Goal: Information Seeking & Learning: Find specific page/section

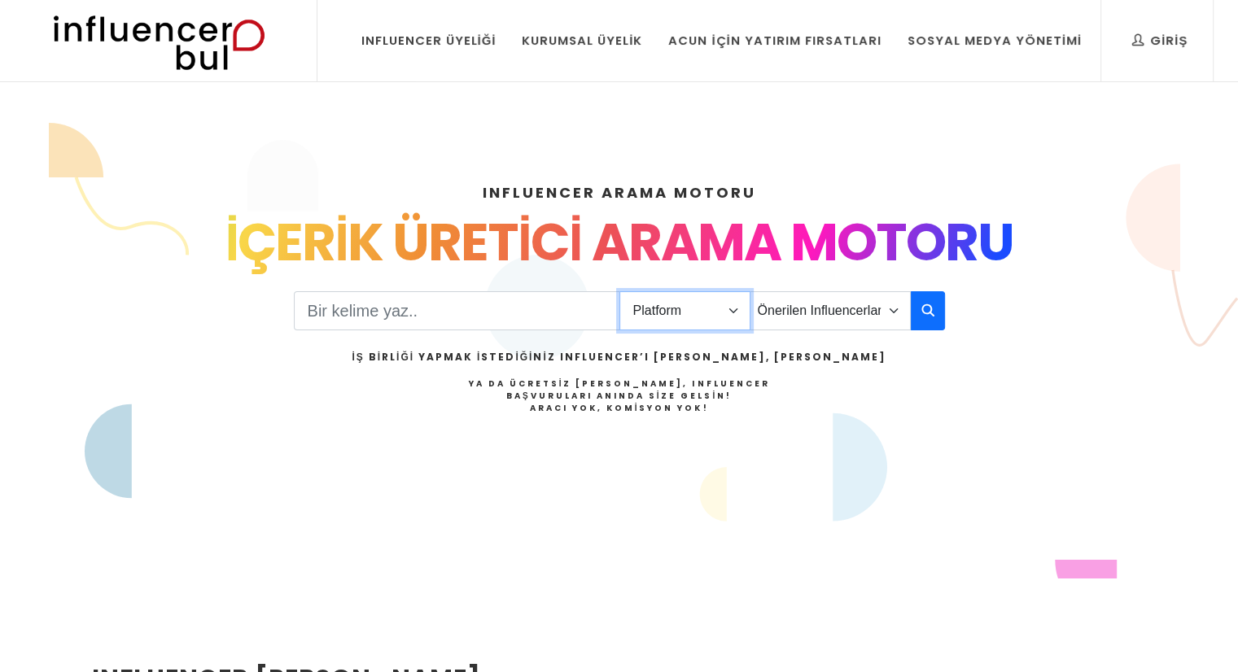
drag, startPoint x: 0, startPoint y: 0, endPoint x: 690, endPoint y: 296, distance: 751.0
click at [690, 296] on select "Platform Instagram Facebook Youtube Tiktok Twitter Twitch" at bounding box center [685, 310] width 131 height 39
select select "4"
click at [620, 291] on select "Platform Instagram Facebook Youtube Tiktok Twitter Twitch" at bounding box center [685, 310] width 131 height 39
click at [835, 288] on div "Platform Instagram Facebook Youtube Tiktok Twitter Twitch Önerilen Influencerla…" at bounding box center [619, 371] width 651 height 167
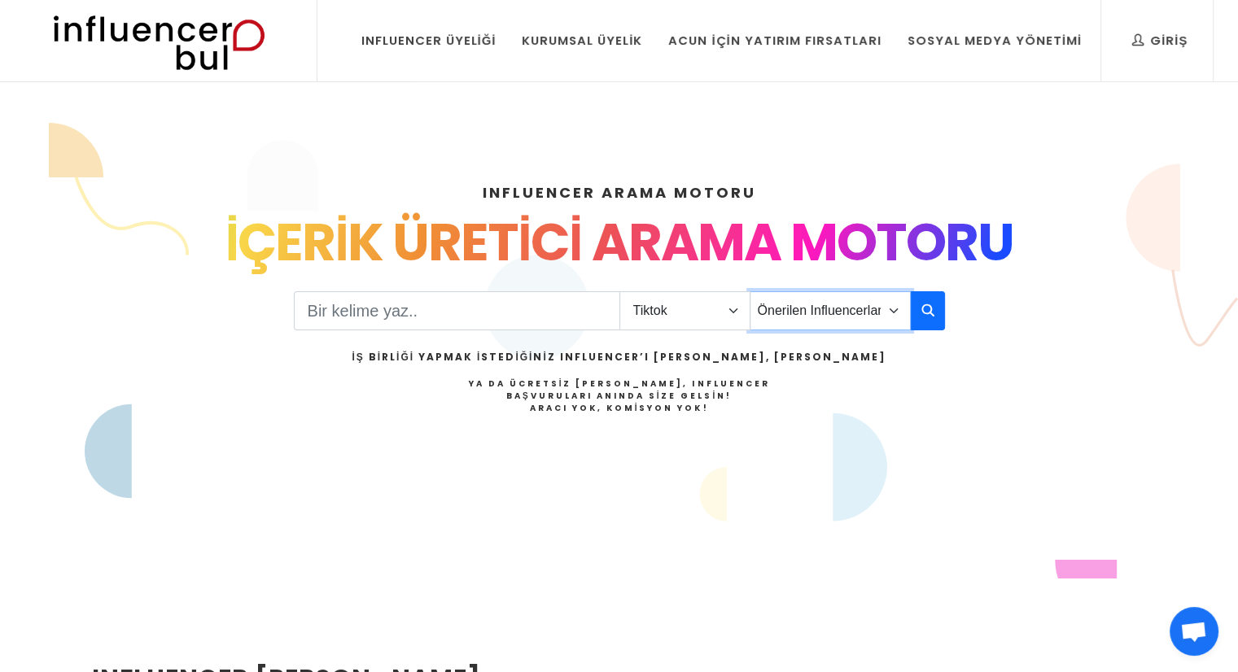
click at [834, 315] on select "Önerilen Influencerlar Aile & Çocuk & Ebeveyn Alışveriş & Giyim & Aksesuar Arab…" at bounding box center [830, 310] width 161 height 39
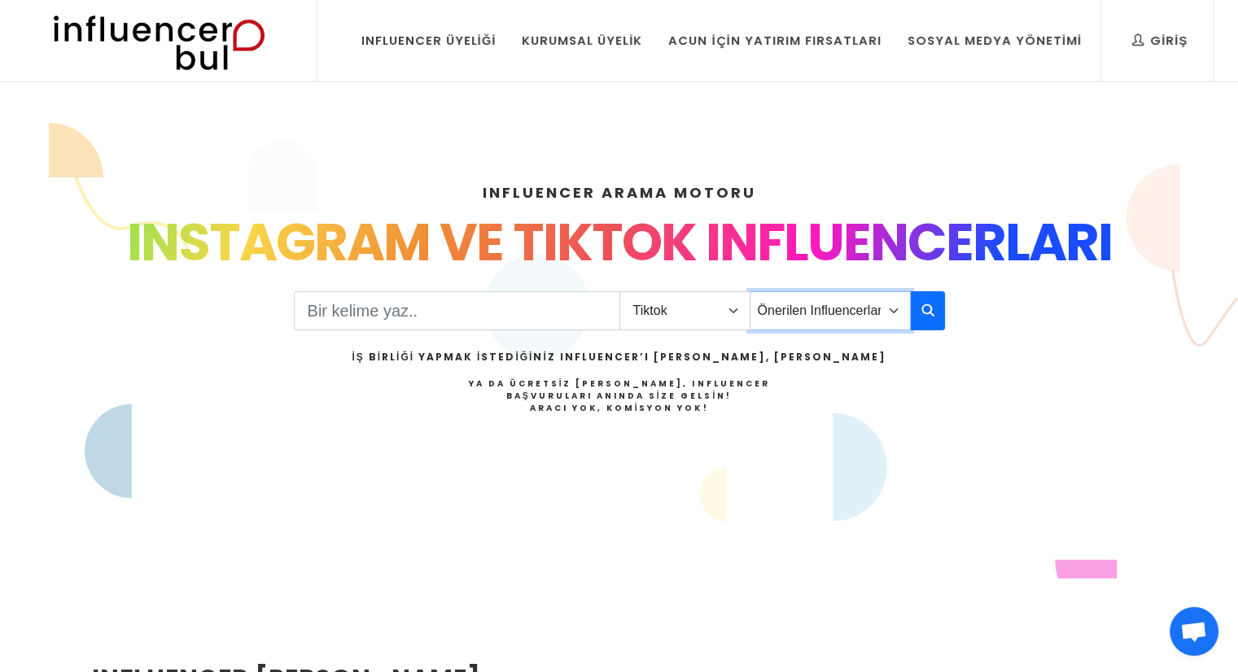
select select "33"
click at [750, 291] on select "Önerilen Influencerlar Aile & Çocuk & Ebeveyn Alışveriş & Giyim & Aksesuar Arab…" at bounding box center [830, 310] width 161 height 39
click at [920, 307] on button "button" at bounding box center [928, 310] width 34 height 39
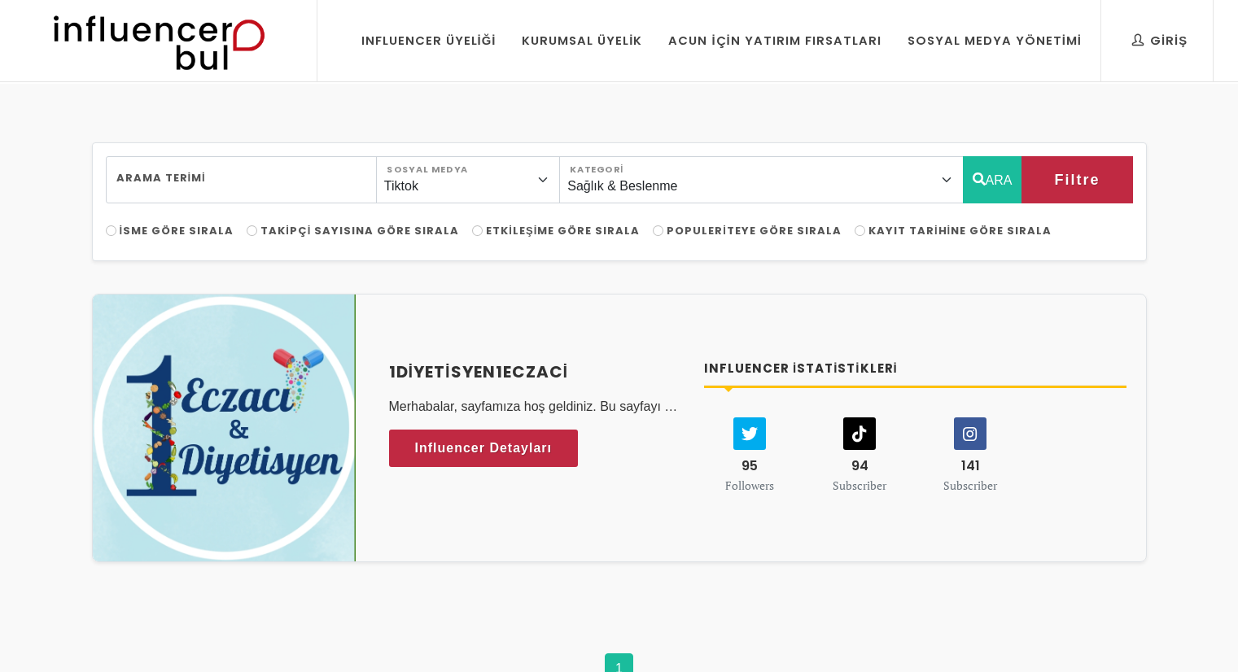
select select "33"
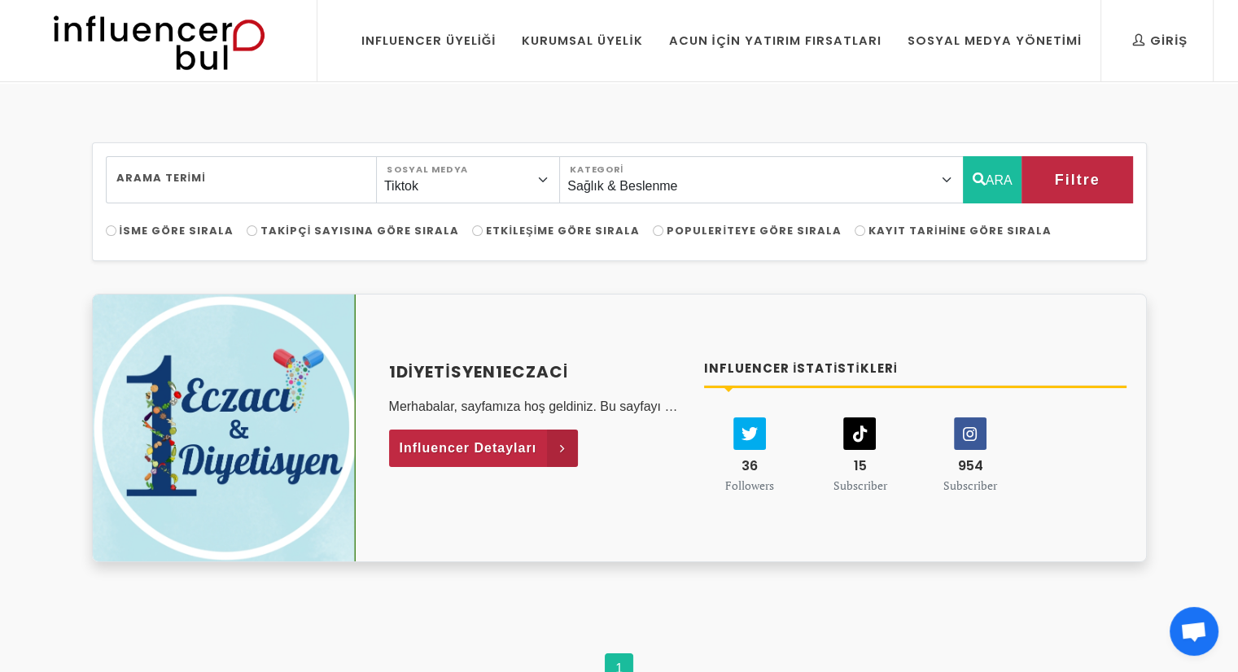
click at [541, 453] on link "Influencer Detayları" at bounding box center [484, 448] width 190 height 37
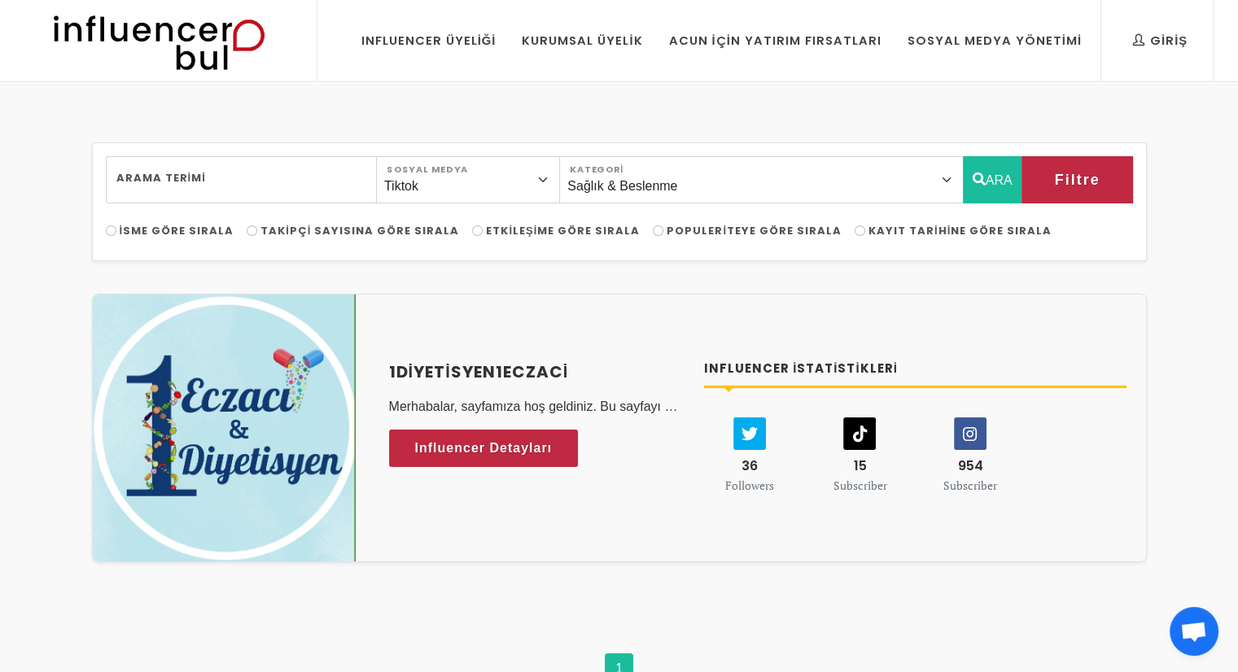
click at [382, 231] on span "Takipçi Sayısına Göre Sırala" at bounding box center [360, 230] width 199 height 15
click at [257, 231] on input "Takipçi Sayısına Göre Sırala" at bounding box center [252, 231] width 11 height 11
radio input "true"
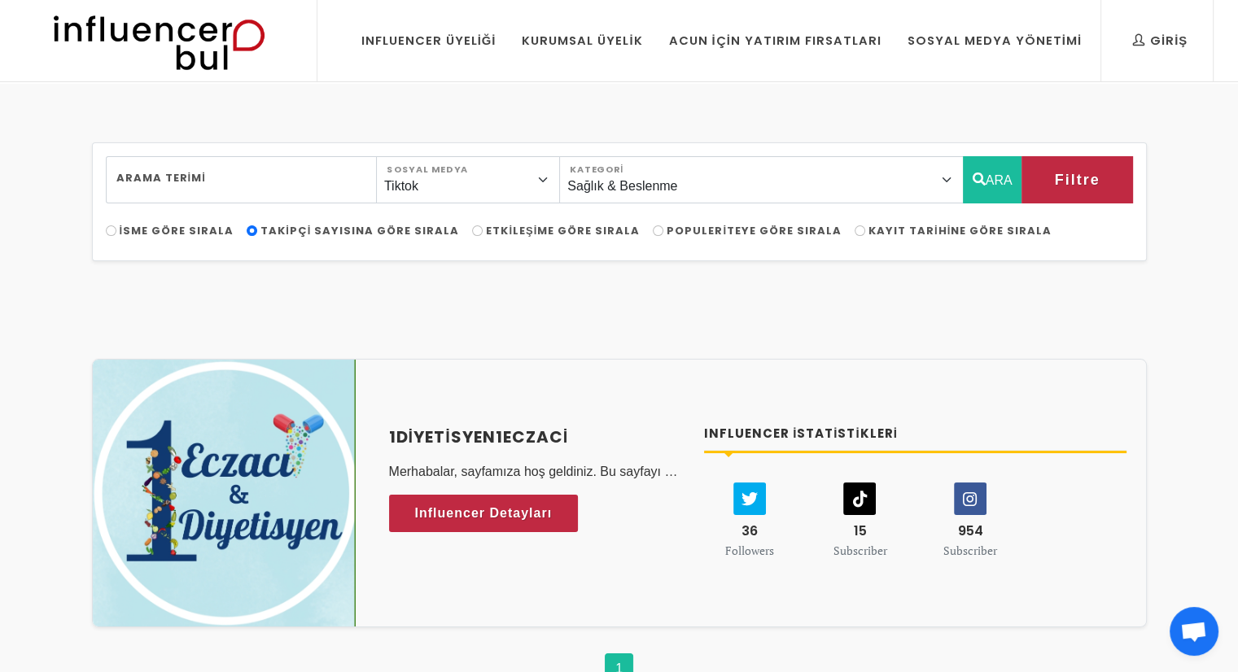
click at [268, 231] on span "Takipçi Sayısına Göre Sırala" at bounding box center [360, 230] width 199 height 15
click at [257, 231] on input "Takipçi Sayısına Göre Sırala" at bounding box center [252, 231] width 11 height 11
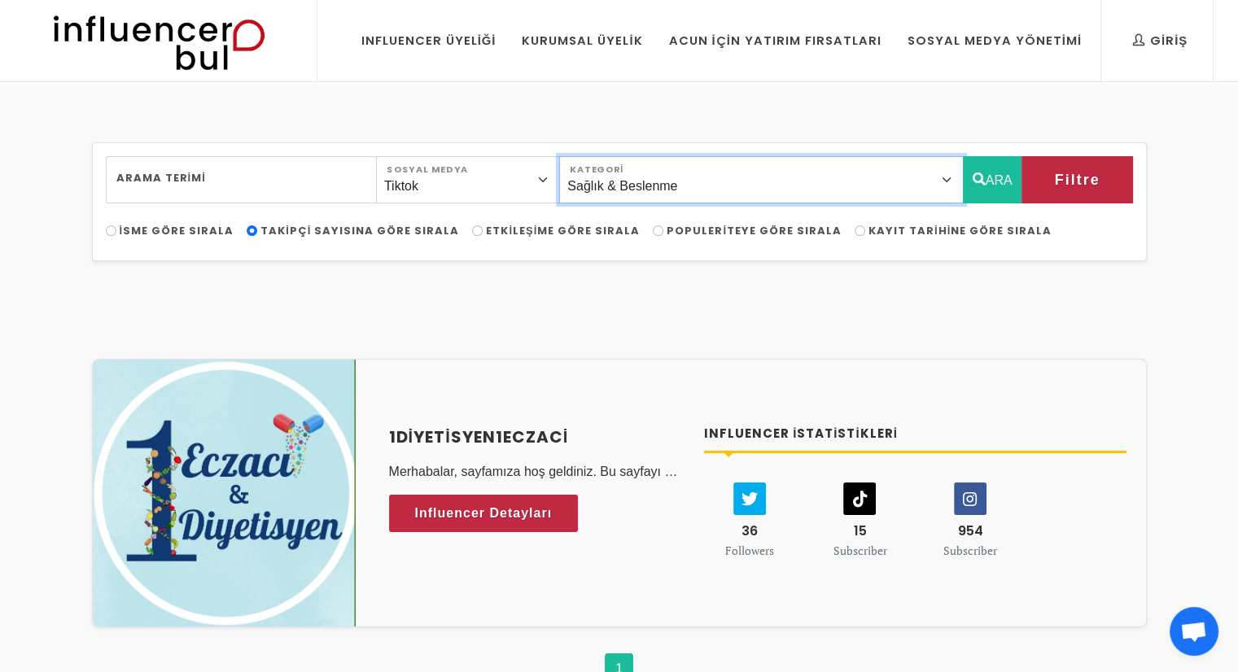
click at [710, 174] on select "Önerilen Influencerlar Aile & Çocuk & Ebeveyn Alışveriş & Giyim & Aksesuar Arab…" at bounding box center [761, 179] width 404 height 47
select select "16"
click at [603, 156] on select "Önerilen Influencerlar Aile & Çocuk & Ebeveyn Alışveriş & Giyim & Aksesuar Arab…" at bounding box center [761, 179] width 404 height 47
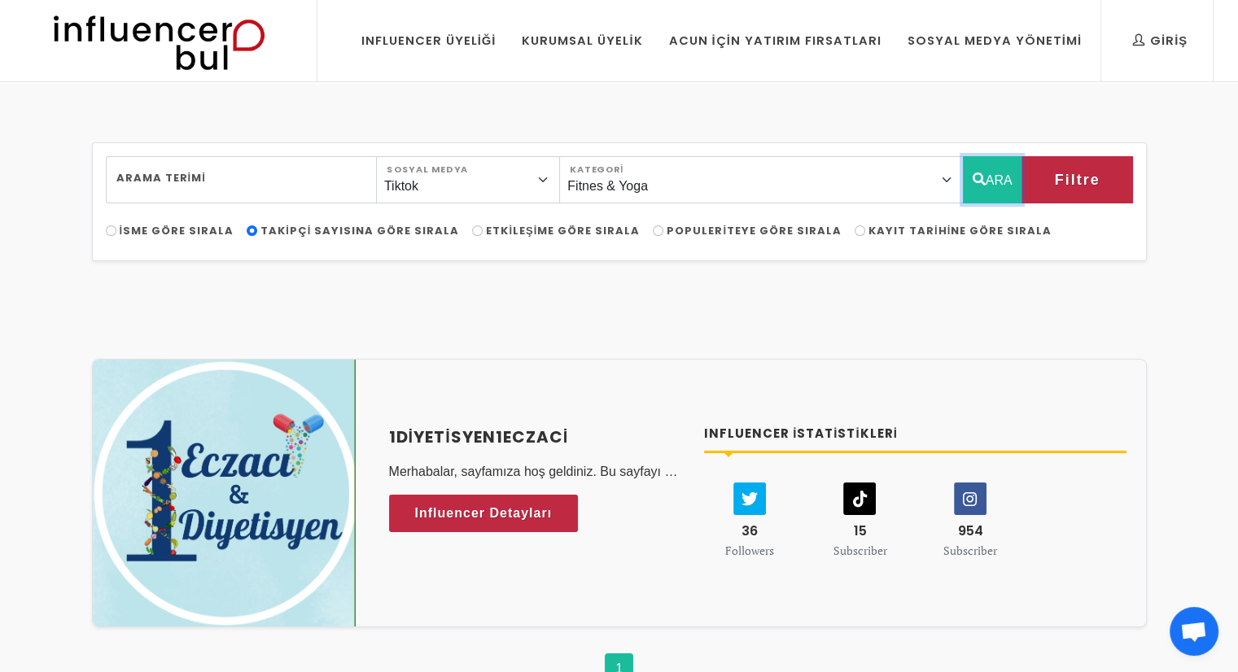
click at [1012, 193] on button "ARA" at bounding box center [992, 179] width 59 height 47
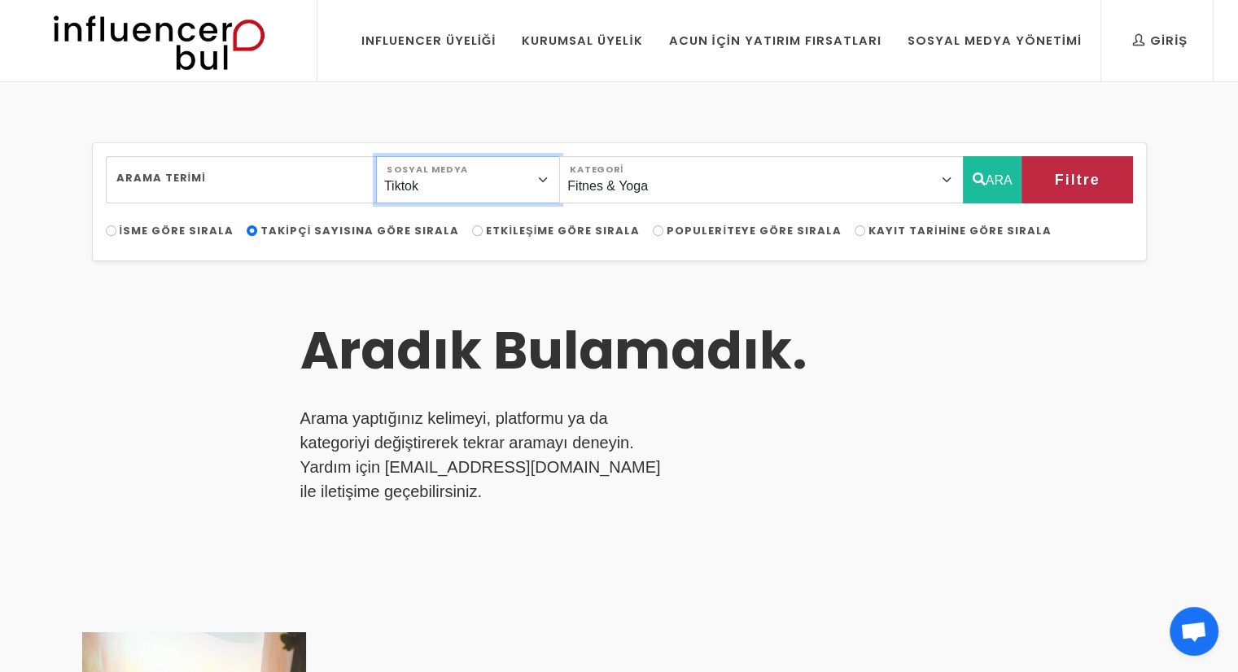
click at [441, 188] on select "Instagram Facebook Youtube Tiktok Twitter Twitch" at bounding box center [468, 179] width 184 height 47
select select "1"
click at [394, 156] on select "Instagram Facebook Youtube Tiktok Twitter Twitch" at bounding box center [468, 179] width 184 height 47
click at [1000, 192] on button "ARA" at bounding box center [992, 179] width 59 height 47
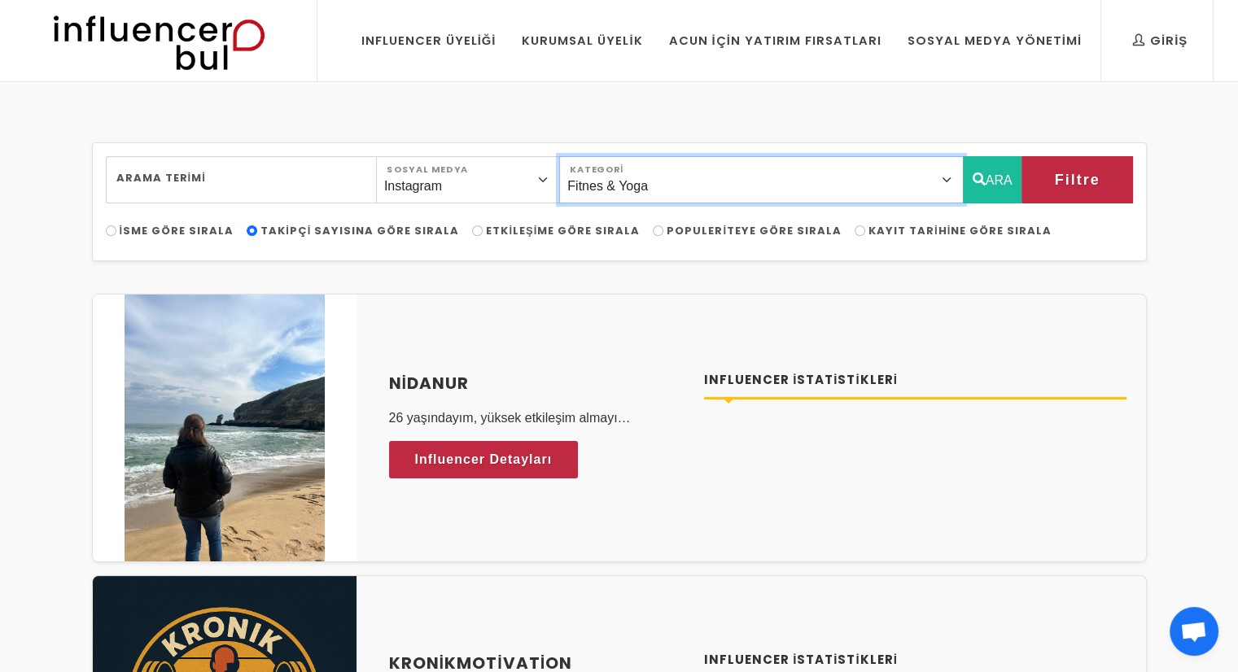
click at [699, 189] on select "Önerilen Influencerlar Aile & Çocuk & Ebeveyn Alışveriş & Giyim & Aksesuar Arab…" at bounding box center [761, 179] width 404 height 47
